Goal: Information Seeking & Learning: Learn about a topic

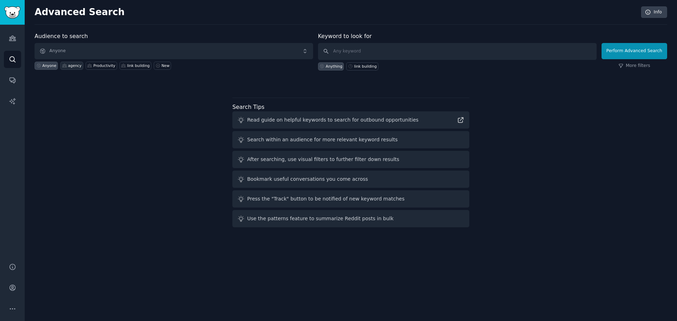
click at [68, 65] on div "agency" at bounding box center [74, 65] width 13 height 5
click at [369, 53] on input "text" at bounding box center [457, 51] width 278 height 17
type input "time tracking"
click button "Perform Advanced Search" at bounding box center [634, 51] width 66 height 16
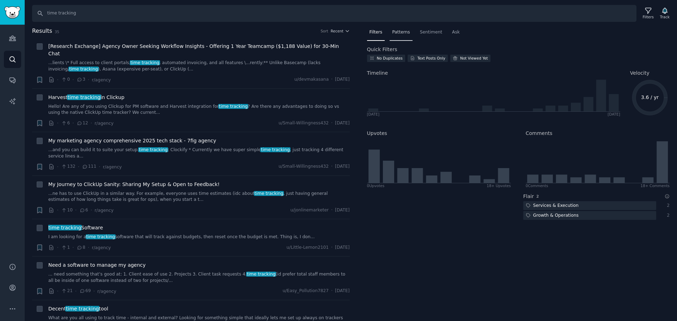
click at [405, 35] on span "Patterns" at bounding box center [401, 32] width 18 height 6
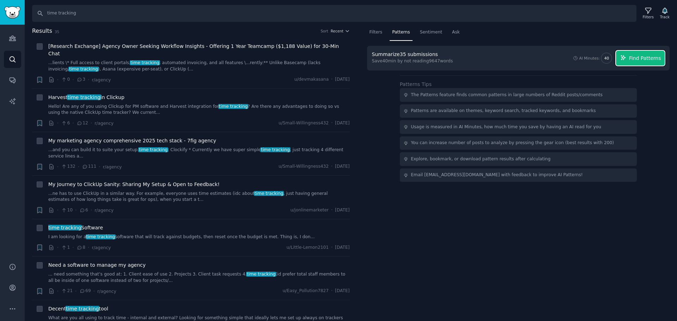
click at [639, 58] on span "Find Patterns" at bounding box center [645, 58] width 32 height 7
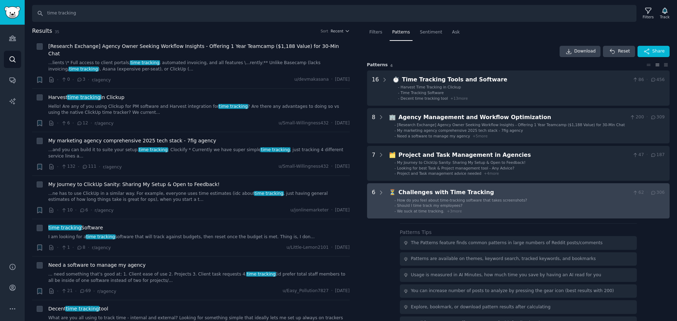
click at [440, 206] on span "Should I time track my employees?" at bounding box center [430, 205] width 66 height 4
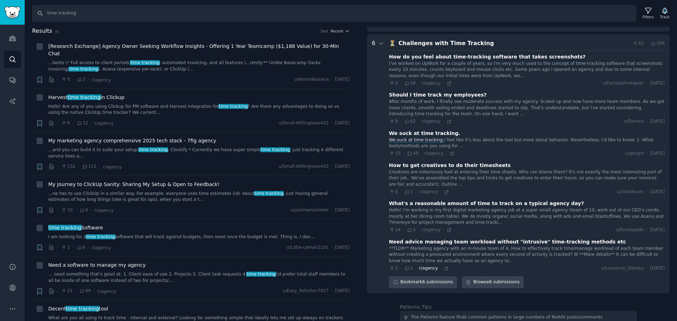
scroll to position [157, 0]
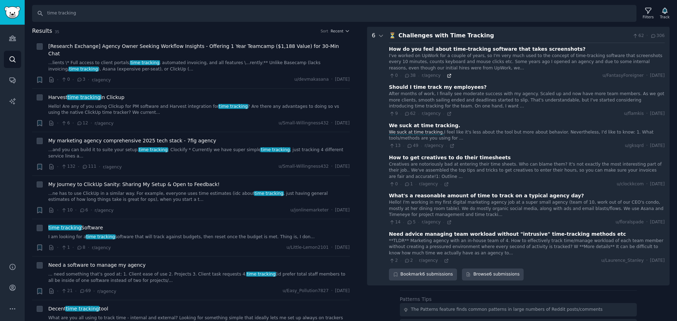
click at [447, 75] on icon at bounding box center [449, 75] width 5 height 5
click at [448, 113] on icon at bounding box center [449, 113] width 3 height 3
click at [449, 146] on icon at bounding box center [451, 145] width 5 height 5
click at [447, 220] on icon at bounding box center [449, 222] width 5 height 5
click at [445, 259] on icon at bounding box center [446, 260] width 3 height 3
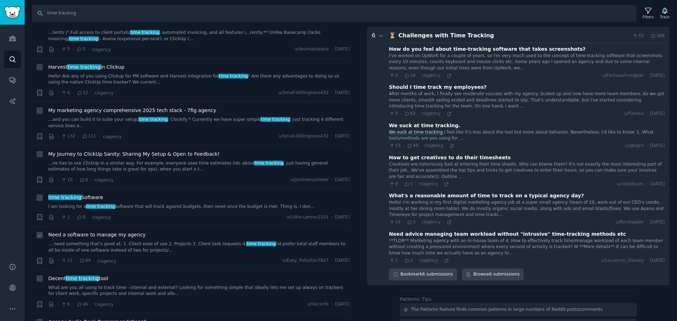
scroll to position [0, 0]
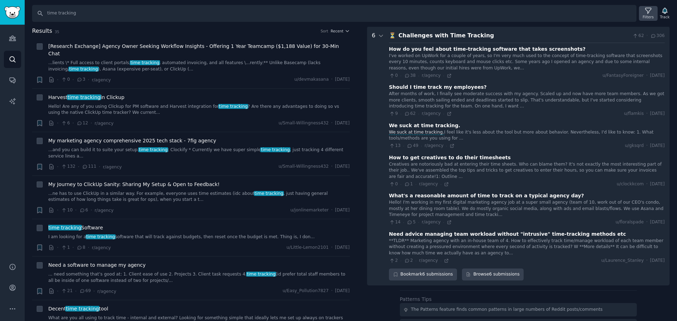
click at [650, 6] on div "Filters" at bounding box center [648, 13] width 18 height 15
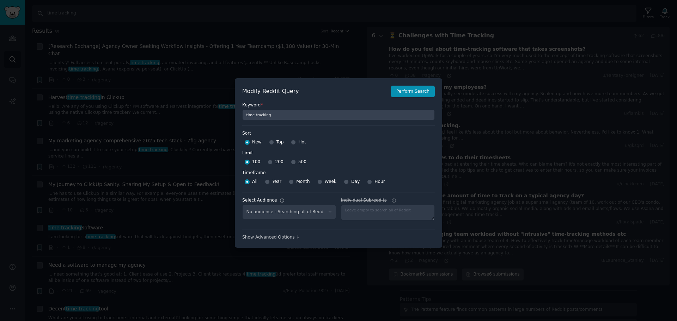
select select "4a033bdc10"
click at [291, 162] on input "500" at bounding box center [293, 162] width 5 height 5
radio input "true"
click at [411, 94] on button "Perform Search" at bounding box center [413, 92] width 44 height 12
